Goal: Complete application form

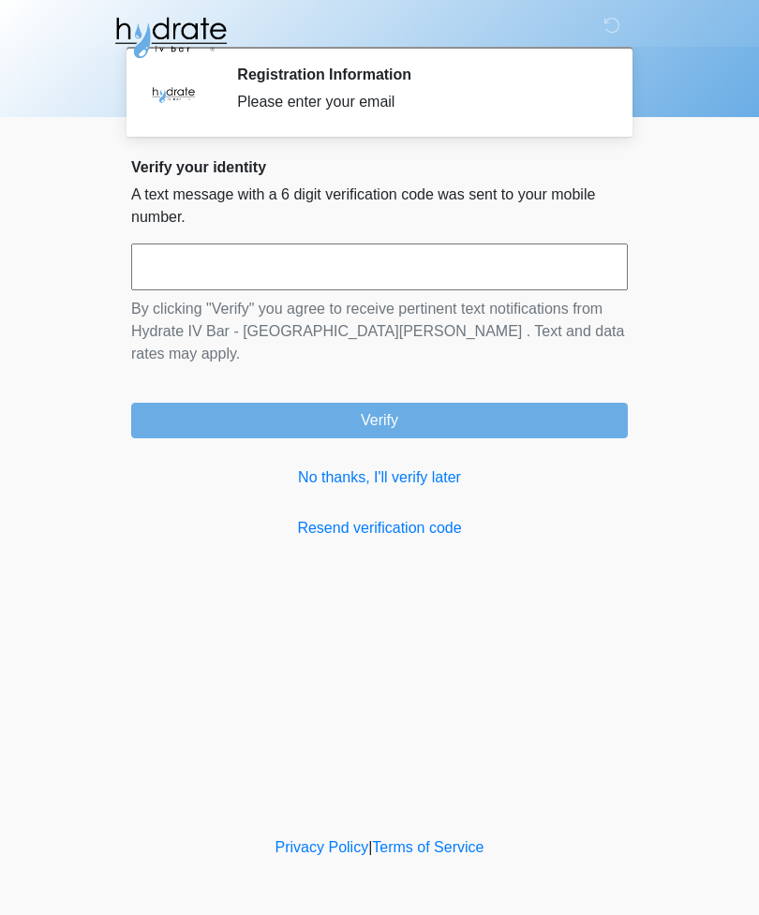
click at [406, 281] on input "text" at bounding box center [379, 267] width 497 height 47
type input "******"
click at [468, 403] on button "Verify" at bounding box center [379, 421] width 497 height 36
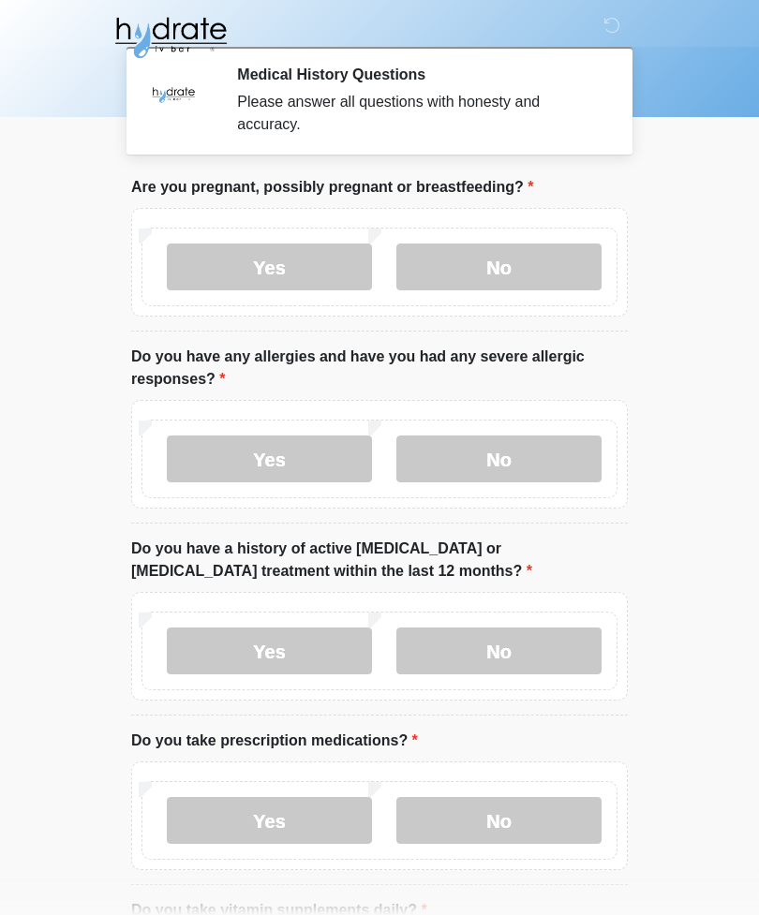
click at [531, 259] on label "No" at bounding box center [498, 267] width 205 height 47
click at [535, 468] on label "No" at bounding box center [498, 459] width 205 height 47
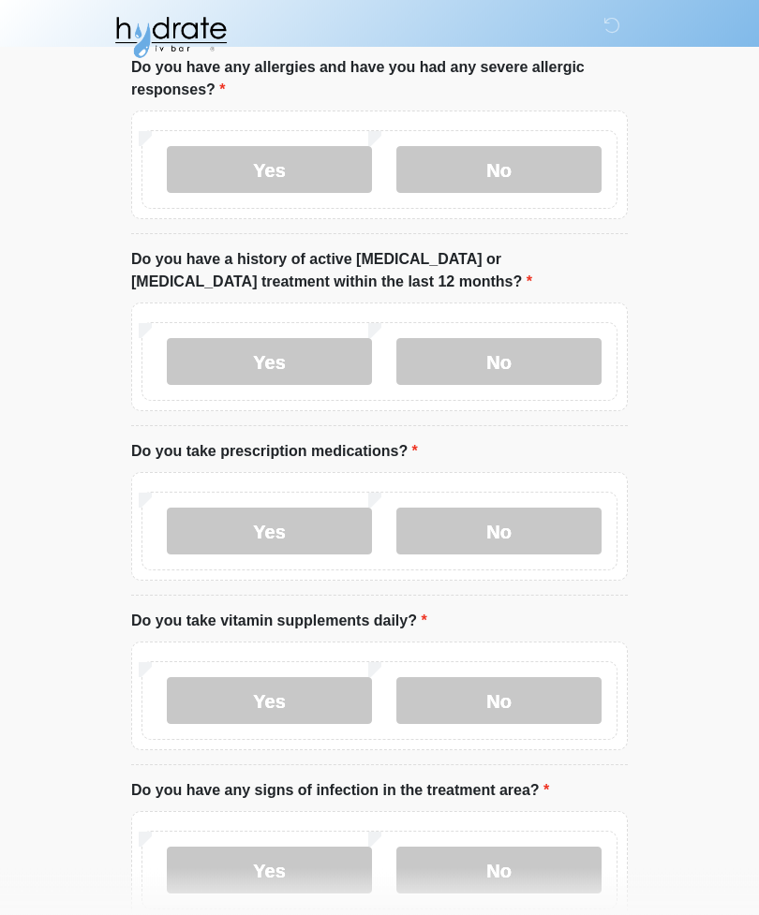
scroll to position [290, 0]
click at [556, 347] on label "No" at bounding box center [498, 360] width 205 height 47
click at [555, 540] on label "No" at bounding box center [498, 530] width 205 height 47
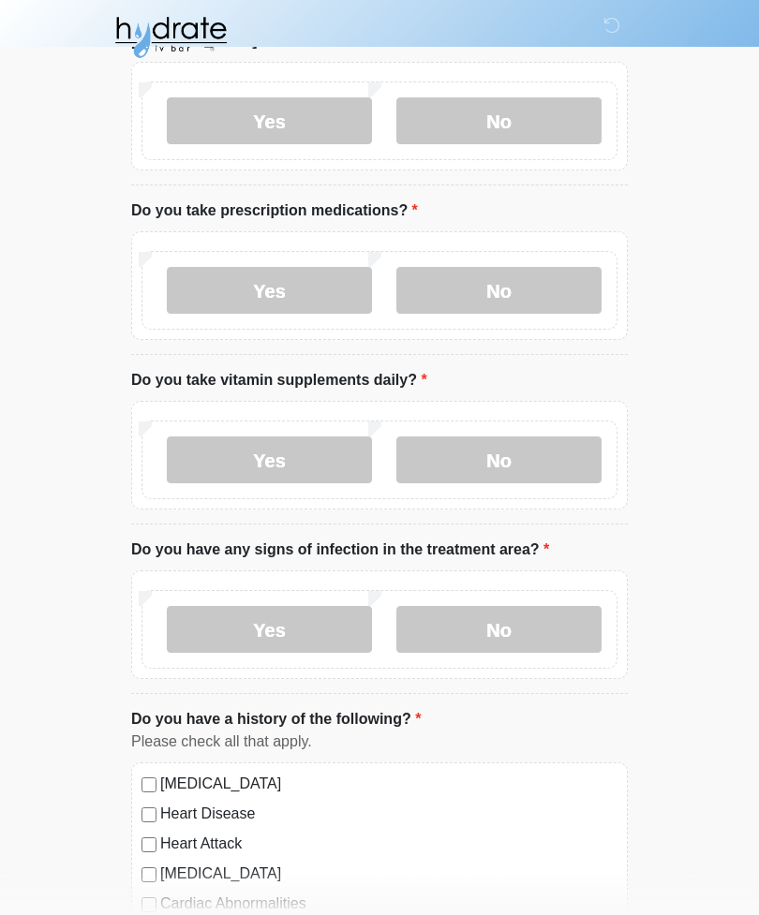
click at [305, 456] on label "Yes" at bounding box center [269, 460] width 205 height 47
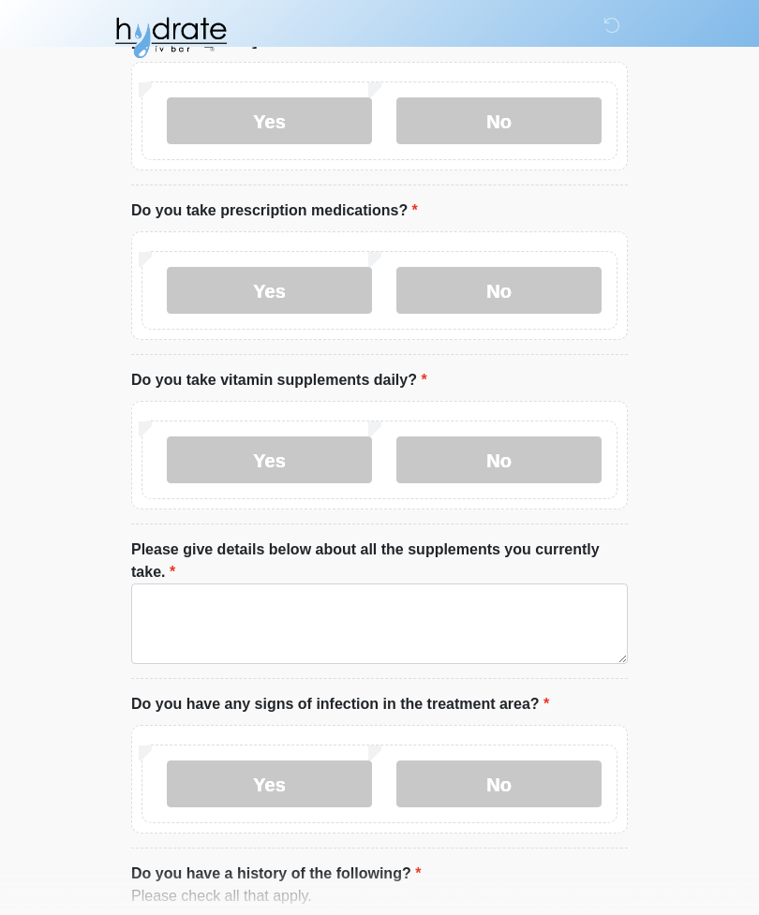
click at [535, 451] on label "No" at bounding box center [498, 460] width 205 height 47
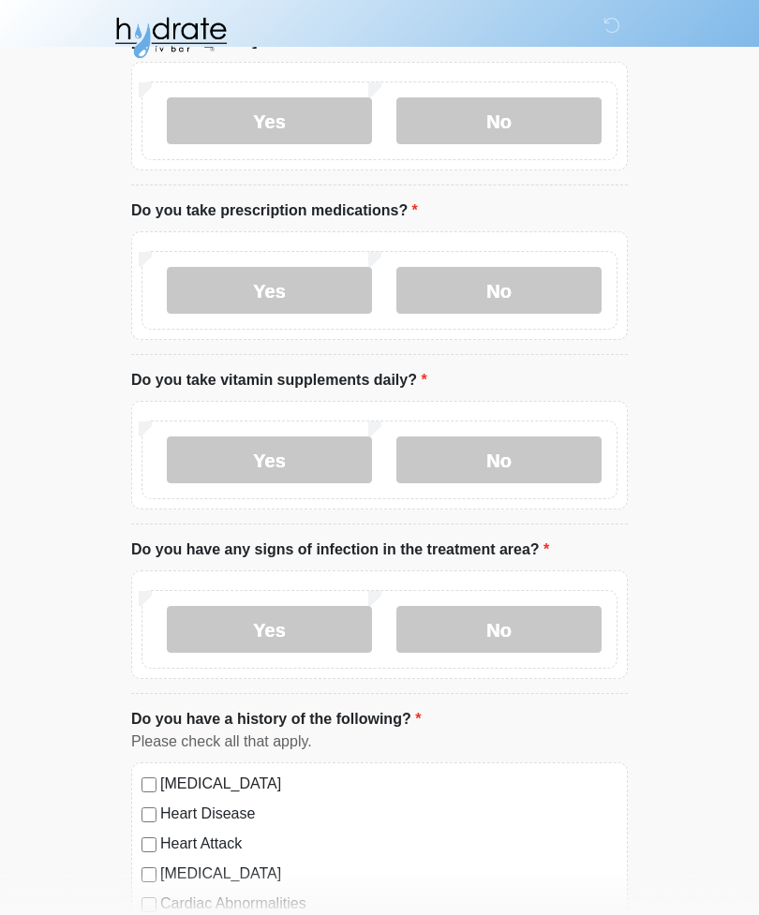
click at [525, 624] on label "No" at bounding box center [498, 629] width 205 height 47
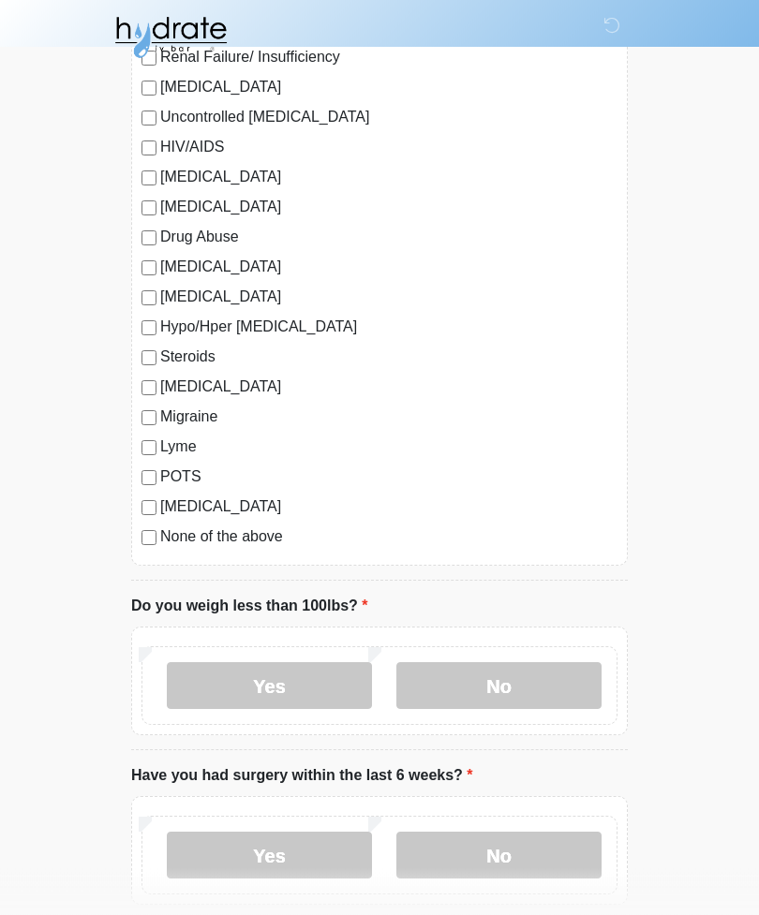
scroll to position [1738, 0]
click at [510, 698] on label "No" at bounding box center [498, 684] width 205 height 47
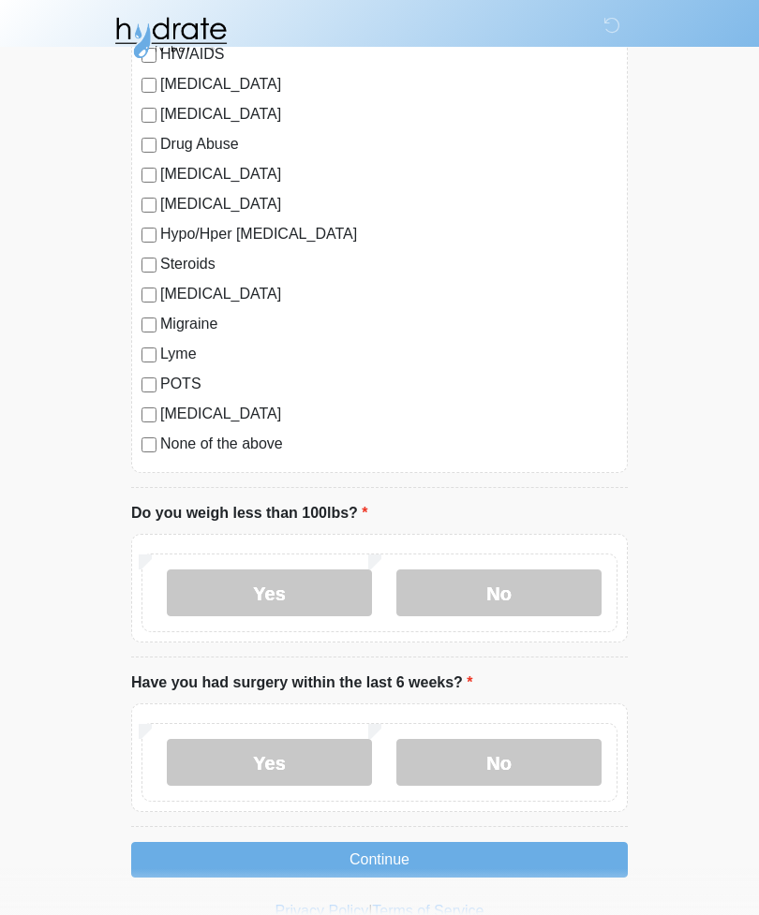
click at [487, 751] on label "No" at bounding box center [498, 762] width 205 height 47
click at [428, 853] on button "Continue" at bounding box center [379, 860] width 497 height 36
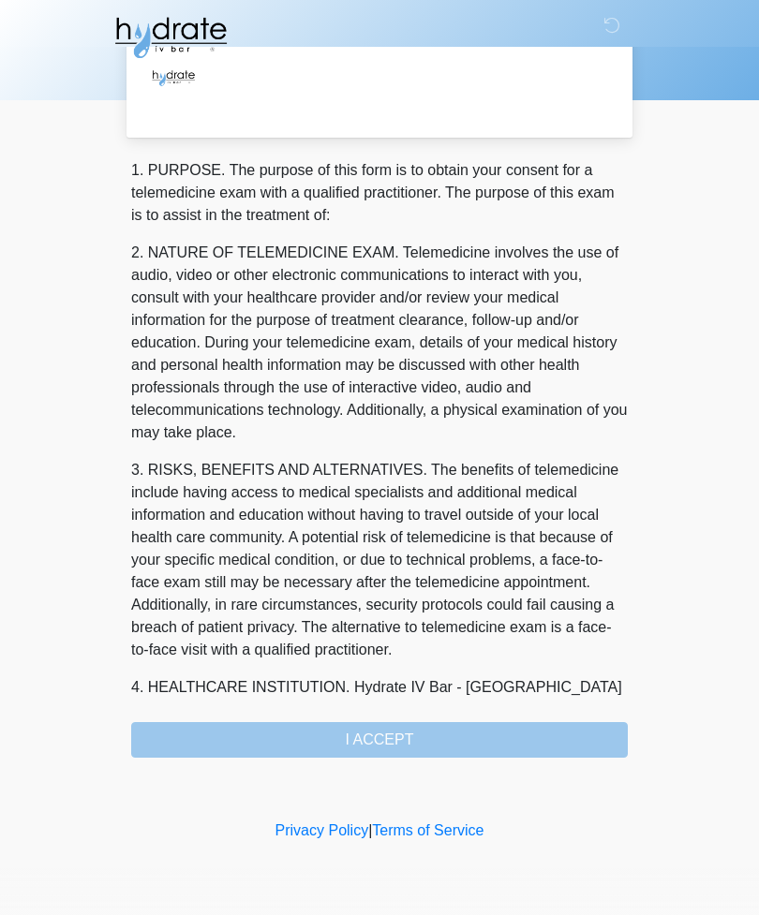
scroll to position [0, 0]
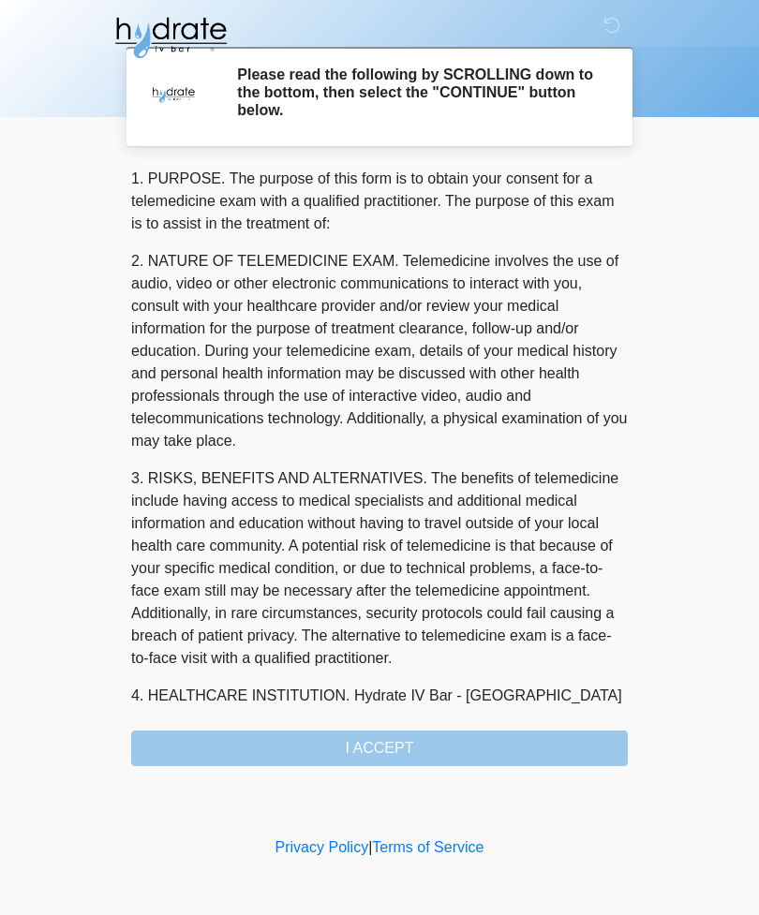
click at [535, 749] on div "1. PURPOSE. The purpose of this form is to obtain your consent for a telemedici…" at bounding box center [379, 467] width 497 height 599
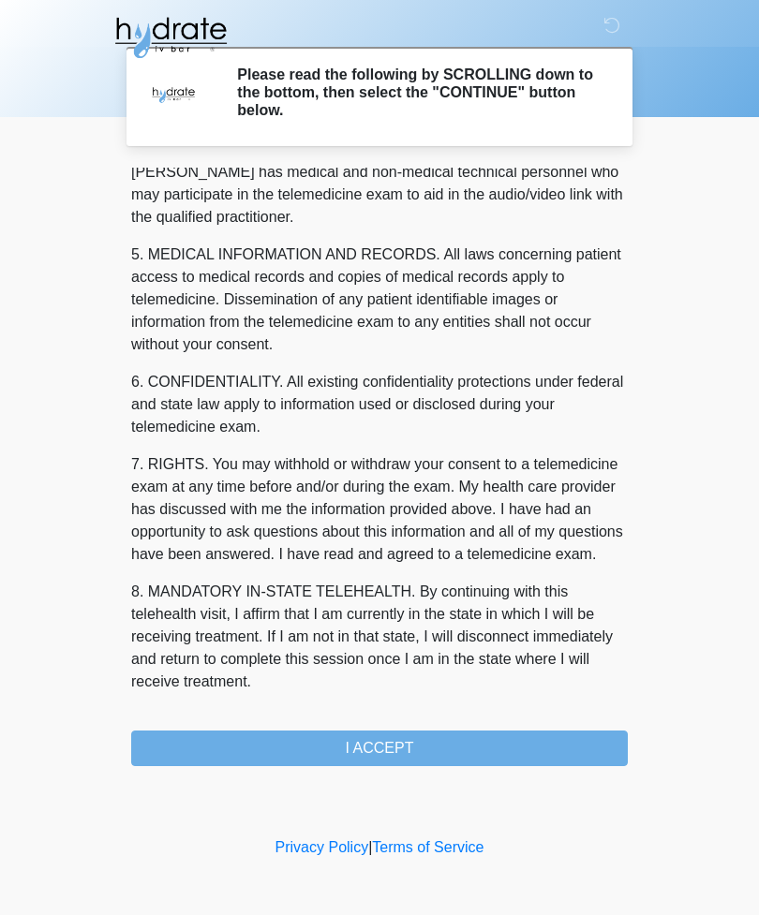
scroll to position [569, 0]
click at [460, 749] on button "I ACCEPT" at bounding box center [379, 749] width 497 height 36
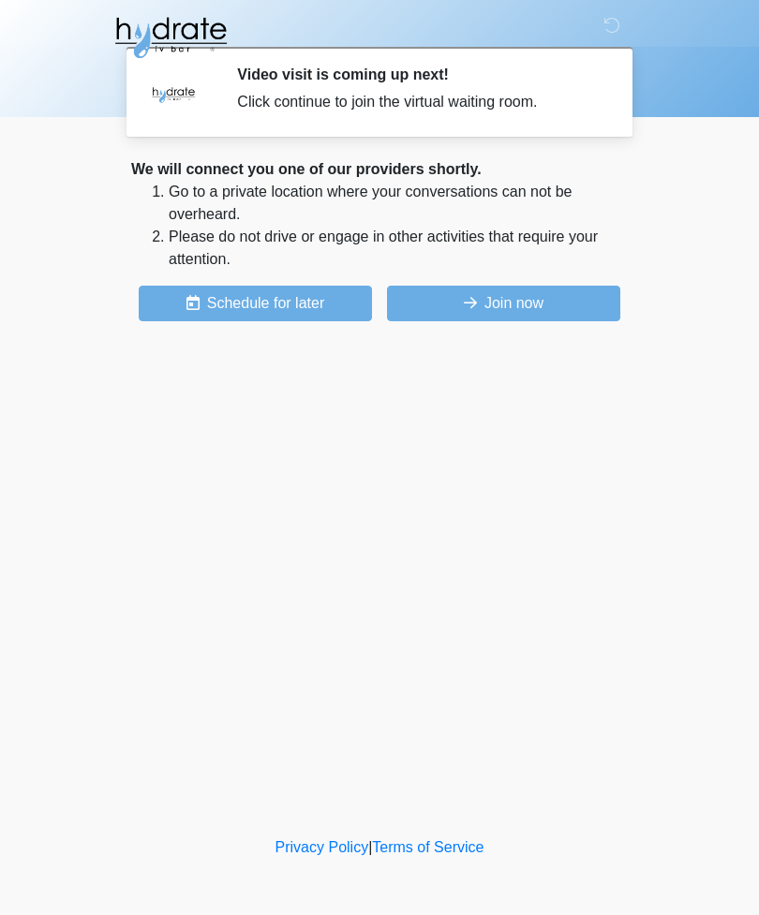
click at [471, 293] on button "Join now" at bounding box center [503, 304] width 233 height 36
